Goal: Find specific page/section: Find specific page/section

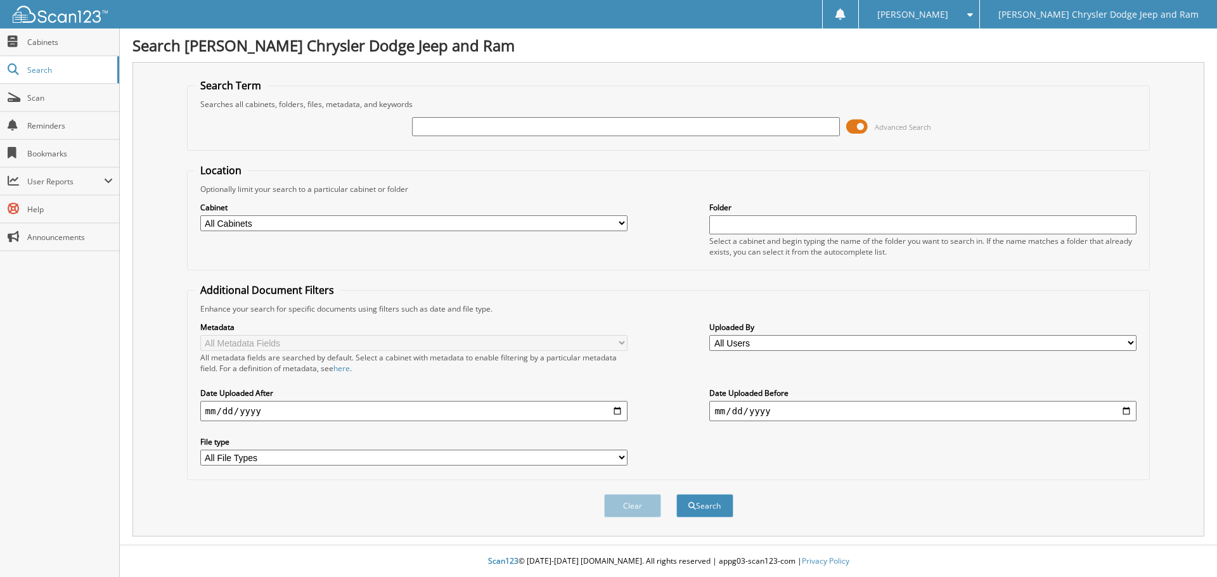
click at [853, 126] on span at bounding box center [857, 126] width 22 height 19
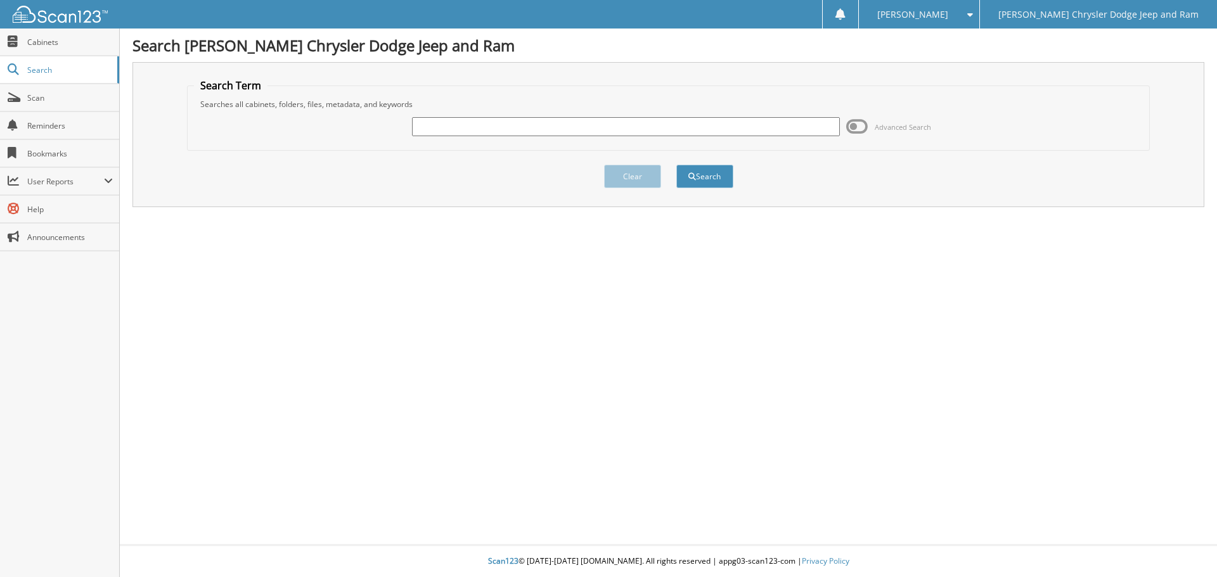
click at [522, 131] on input "text" at bounding box center [625, 126] width 427 height 19
type input "155484"
click at [707, 177] on button "Search" at bounding box center [704, 176] width 57 height 23
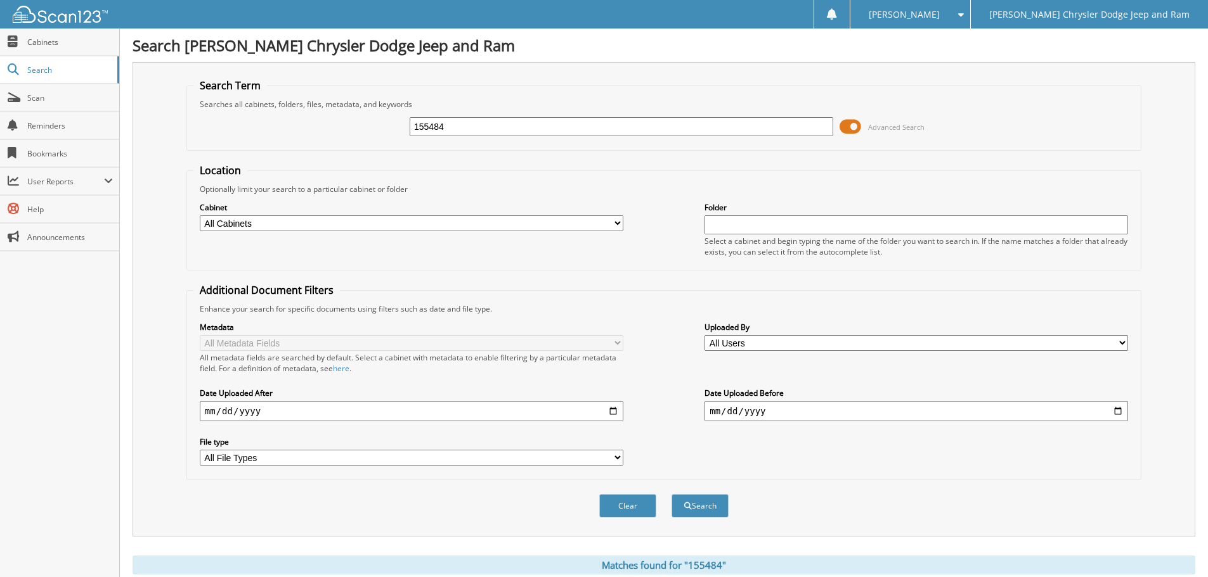
click at [839, 131] on span at bounding box center [850, 126] width 22 height 19
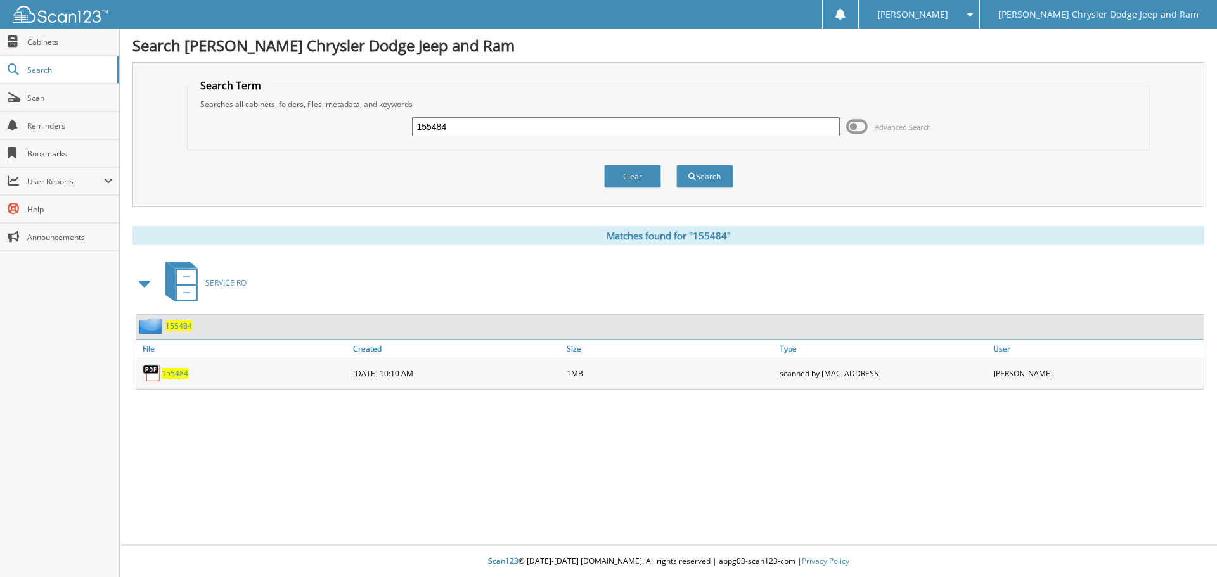
click at [181, 326] on span "155484" at bounding box center [178, 326] width 27 height 11
